Goal: Transaction & Acquisition: Book appointment/travel/reservation

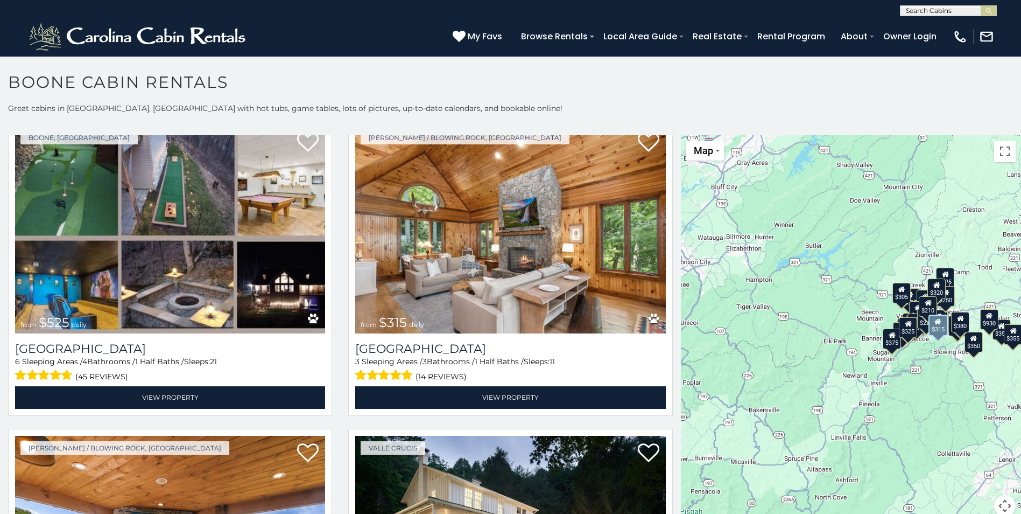
scroll to position [377, 0]
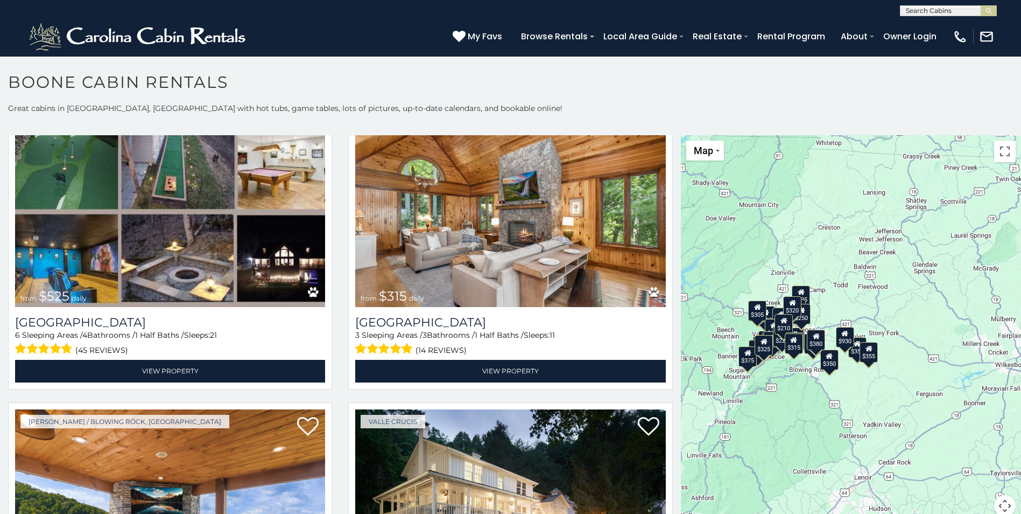
drag, startPoint x: 883, startPoint y: 230, endPoint x: 737, endPoint y: 248, distance: 148.1
click at [737, 248] on div "$349 $480 $525 $315 $355 $635 $675 $930 $400 $451 $330 $400 $485 $460 $395 $695…" at bounding box center [851, 332] width 340 height 394
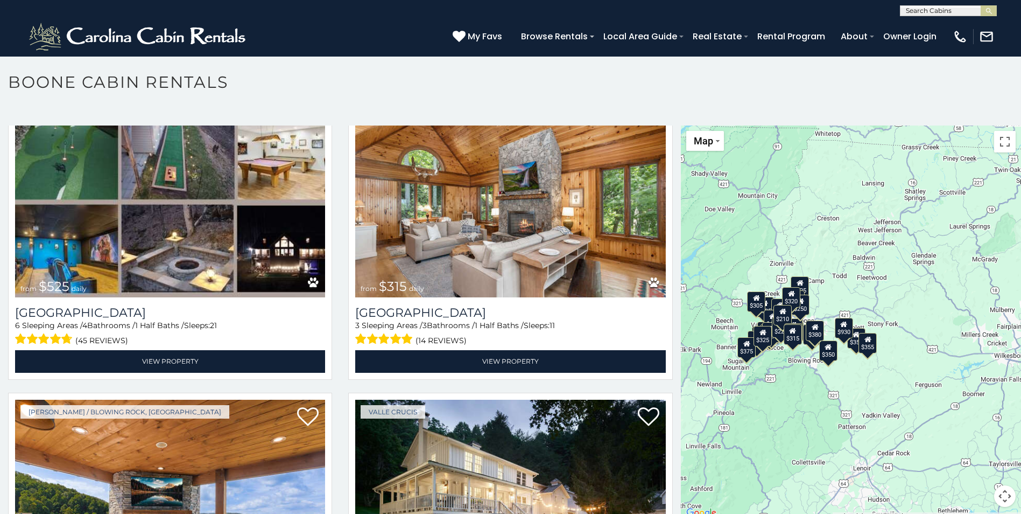
scroll to position [0, 0]
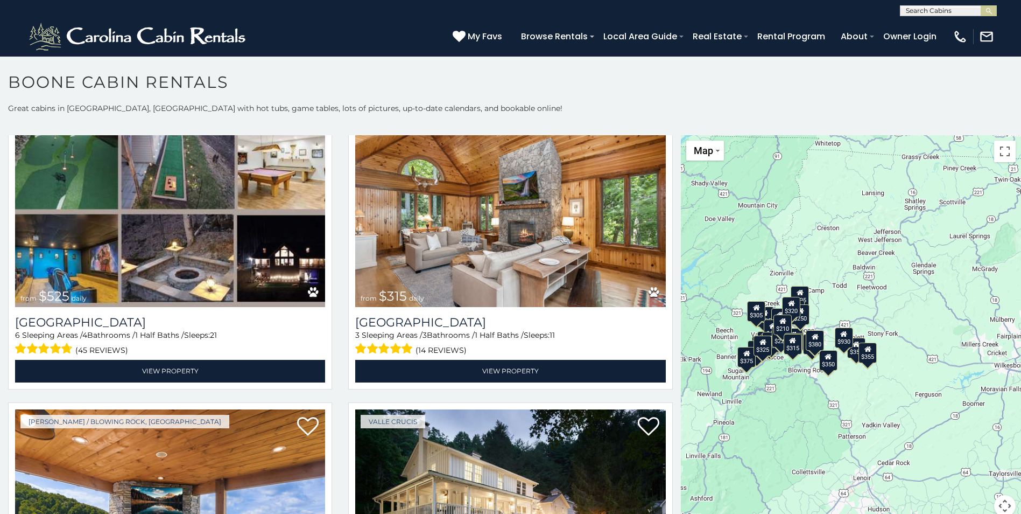
click at [845, 261] on div "$349 $480 $525 $315 $355 $635 $675 $930 $400 $451 $330 $400 $485 $460 $395 $695…" at bounding box center [851, 332] width 340 height 394
click at [817, 425] on div "$349 $480 $525 $315 $355 $635 $675 $930 $400 $451 $330 $400 $485 $460 $395 $695…" at bounding box center [851, 332] width 340 height 394
click at [704, 149] on span "Map" at bounding box center [703, 150] width 19 height 11
click at [697, 187] on li "Map" at bounding box center [719, 186] width 62 height 17
click at [712, 173] on li "Satellite" at bounding box center [719, 170] width 62 height 17
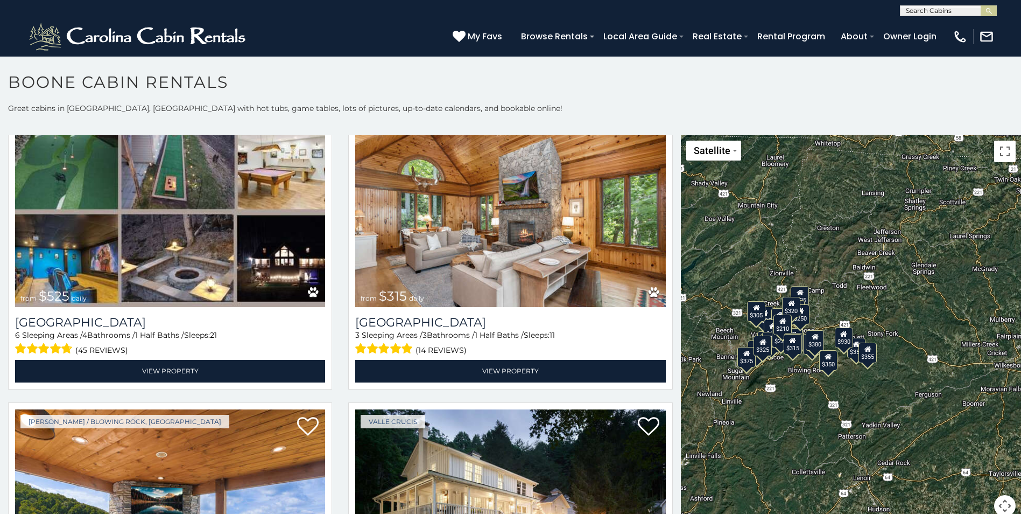
click at [789, 307] on div "$320" at bounding box center [791, 307] width 18 height 20
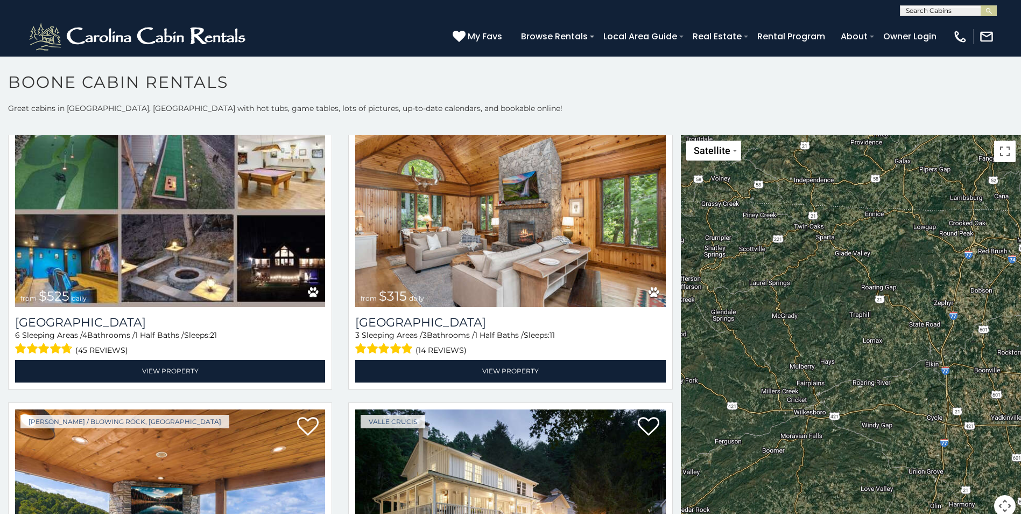
drag, startPoint x: 959, startPoint y: 307, endPoint x: 739, endPoint y: 352, distance: 224.7
click at [739, 352] on div "$349 $480 $525 $315 $355 $635 $675 $930 $400 $451 $330 $400 $485 $460 $395 $695…" at bounding box center [851, 332] width 340 height 394
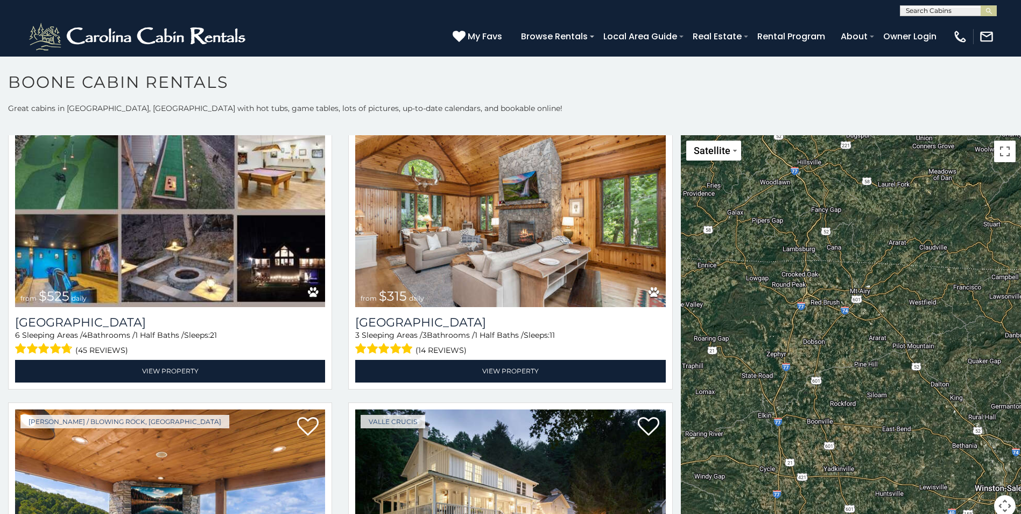
drag, startPoint x: 895, startPoint y: 289, endPoint x: 747, endPoint y: 337, distance: 155.6
click at [747, 337] on div "$349 $480 $525 $315 $355 $635 $675 $930 $400 $451 $330 $400 $485 $460 $395 $695…" at bounding box center [851, 332] width 340 height 394
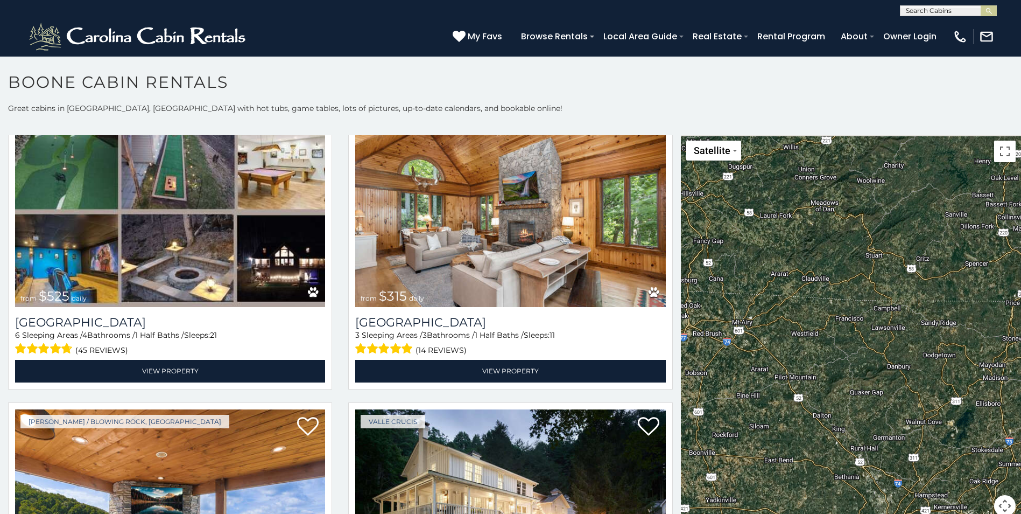
drag, startPoint x: 908, startPoint y: 288, endPoint x: 786, endPoint y: 320, distance: 126.3
click at [787, 320] on div "$349 $480 $525 $315 $355 $635 $675 $930 $400 $451 $330 $400 $485 $460 $395 $695…" at bounding box center [851, 332] width 340 height 394
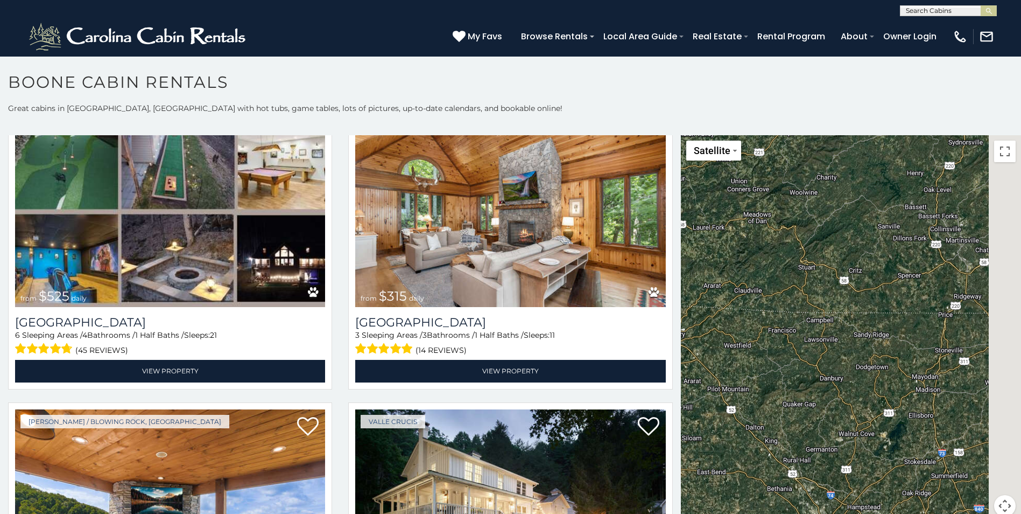
drag, startPoint x: 903, startPoint y: 266, endPoint x: 806, endPoint y: 286, distance: 98.8
click at [806, 286] on div "$349 $480 $525 $315 $355 $635 $675 $930 $400 $451 $330 $400 $485 $460 $395 $695…" at bounding box center [851, 332] width 340 height 394
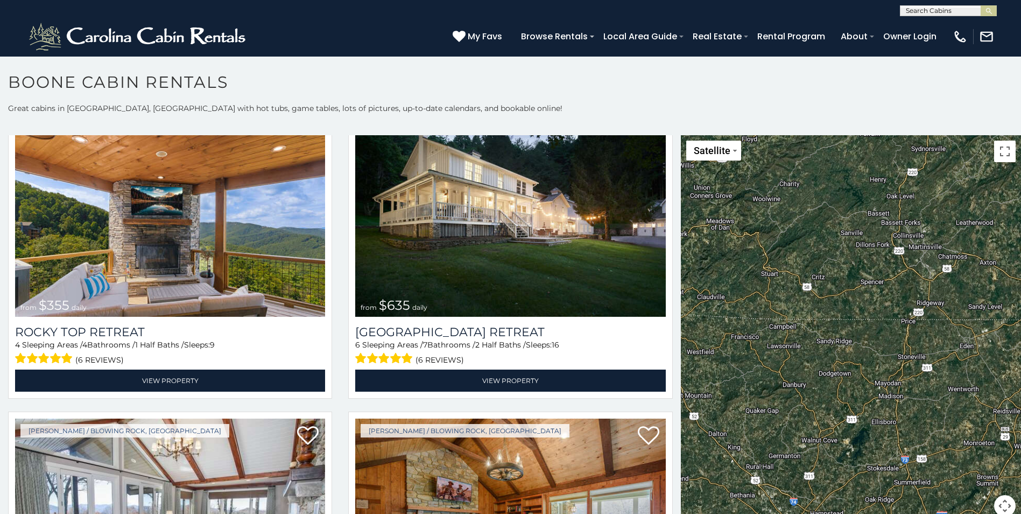
scroll to position [700, 0]
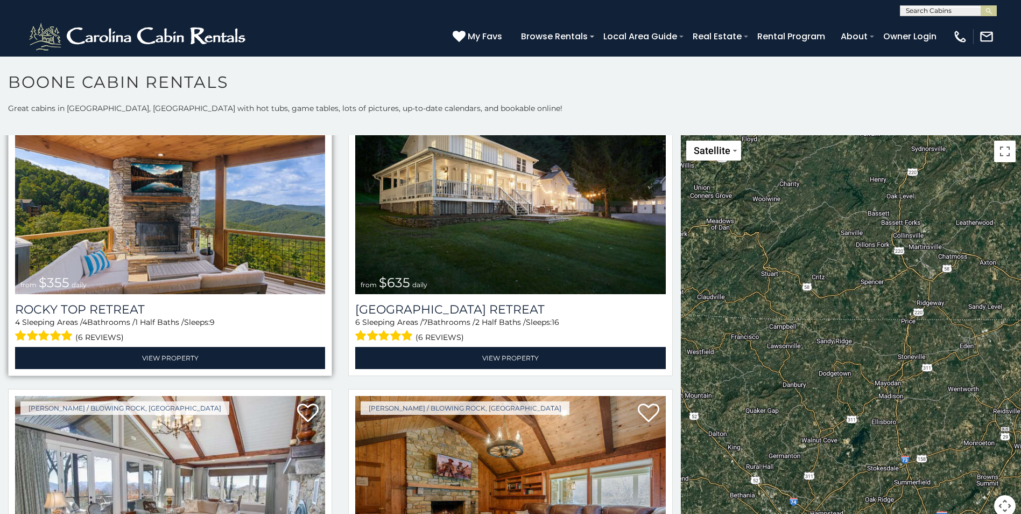
click at [234, 205] on img at bounding box center [170, 190] width 310 height 208
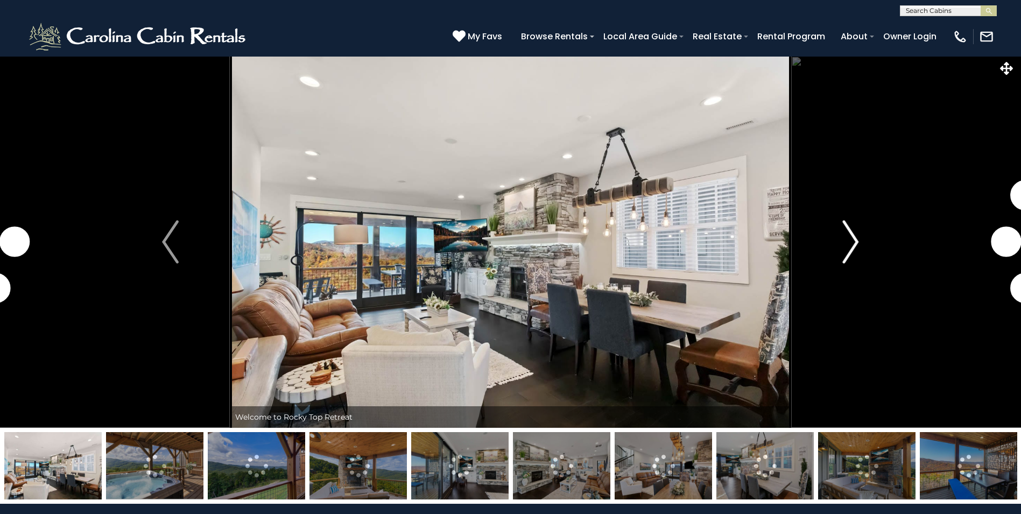
click at [854, 243] on img "Next" at bounding box center [851, 241] width 16 height 43
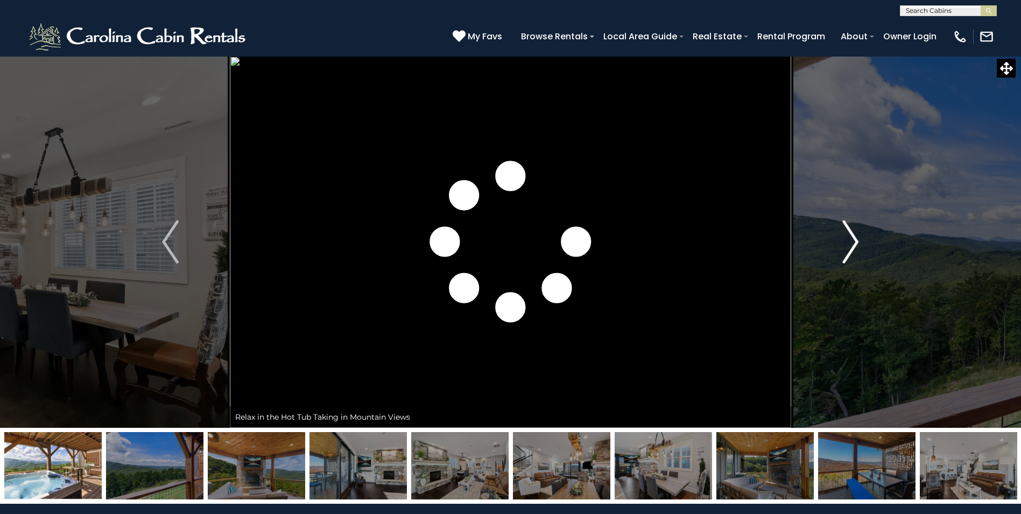
click at [854, 243] on img "Next" at bounding box center [851, 241] width 16 height 43
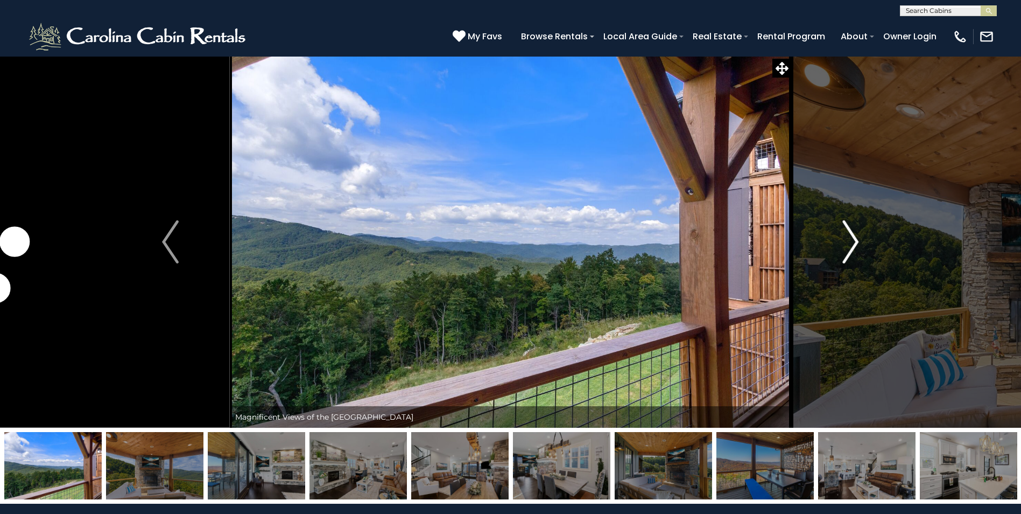
click at [854, 243] on img "Next" at bounding box center [851, 241] width 16 height 43
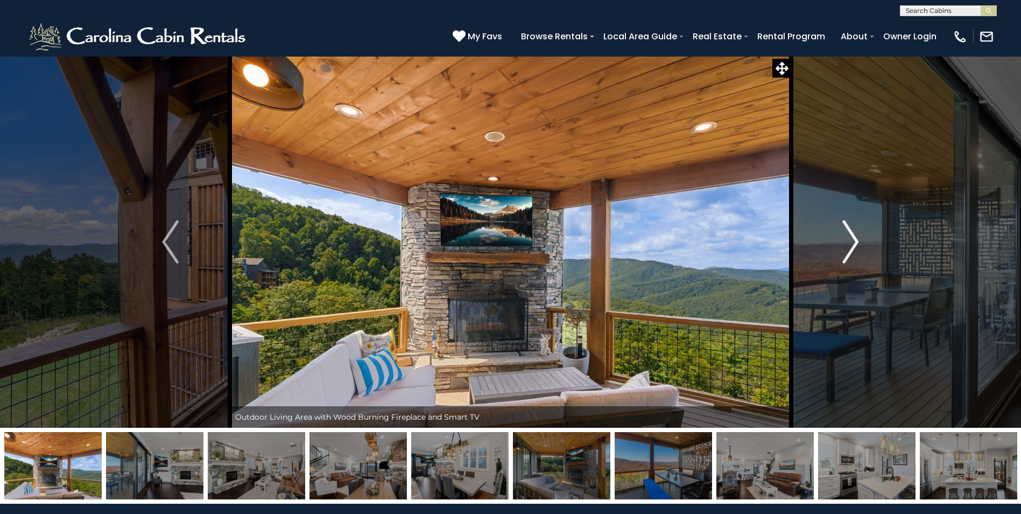
click at [854, 243] on img "Next" at bounding box center [851, 241] width 16 height 43
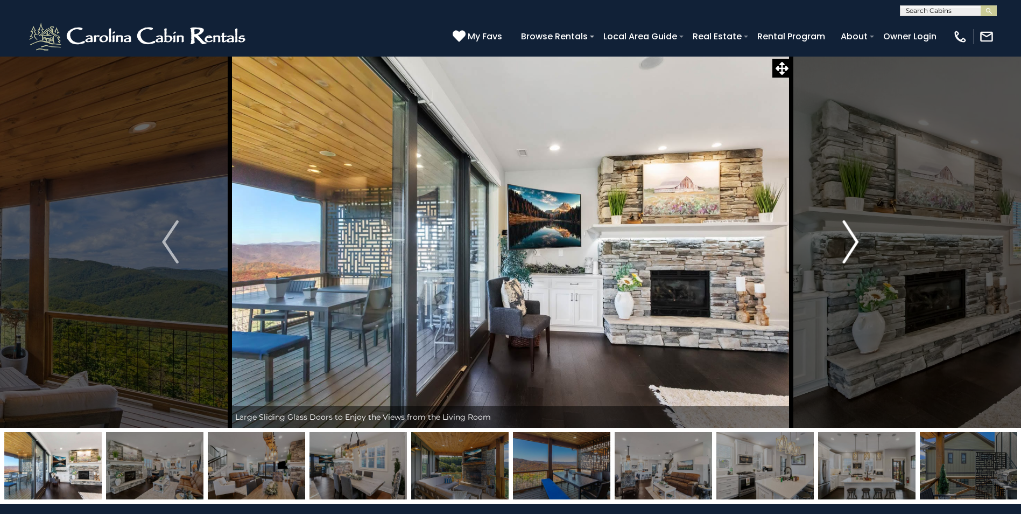
click at [854, 243] on img "Next" at bounding box center [851, 241] width 16 height 43
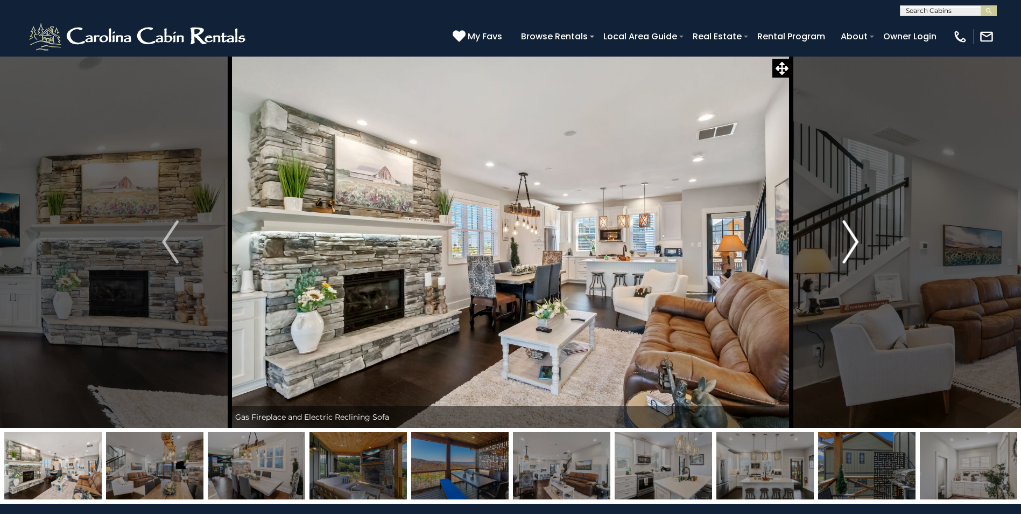
click at [854, 243] on img "Next" at bounding box center [851, 241] width 16 height 43
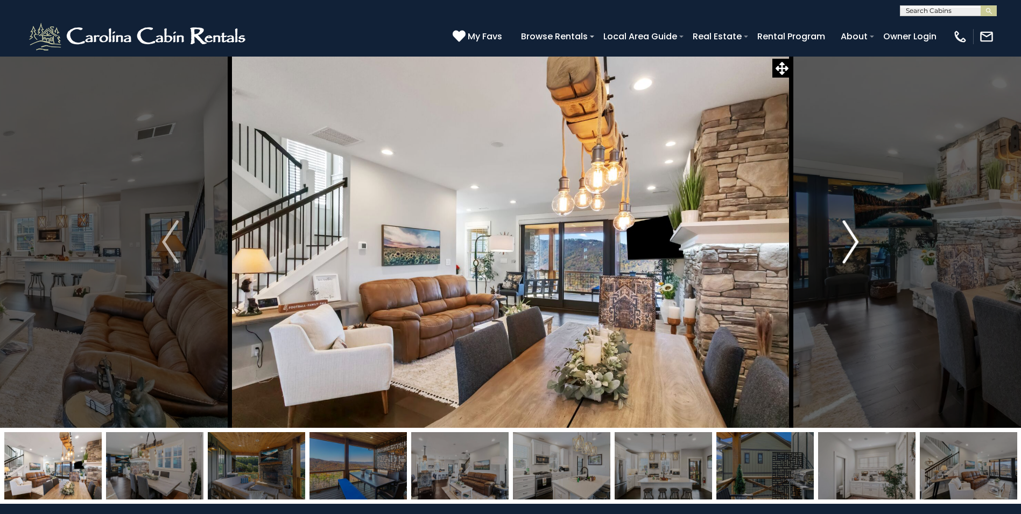
click at [854, 243] on img "Next" at bounding box center [851, 241] width 16 height 43
